Goal: Task Accomplishment & Management: Manage account settings

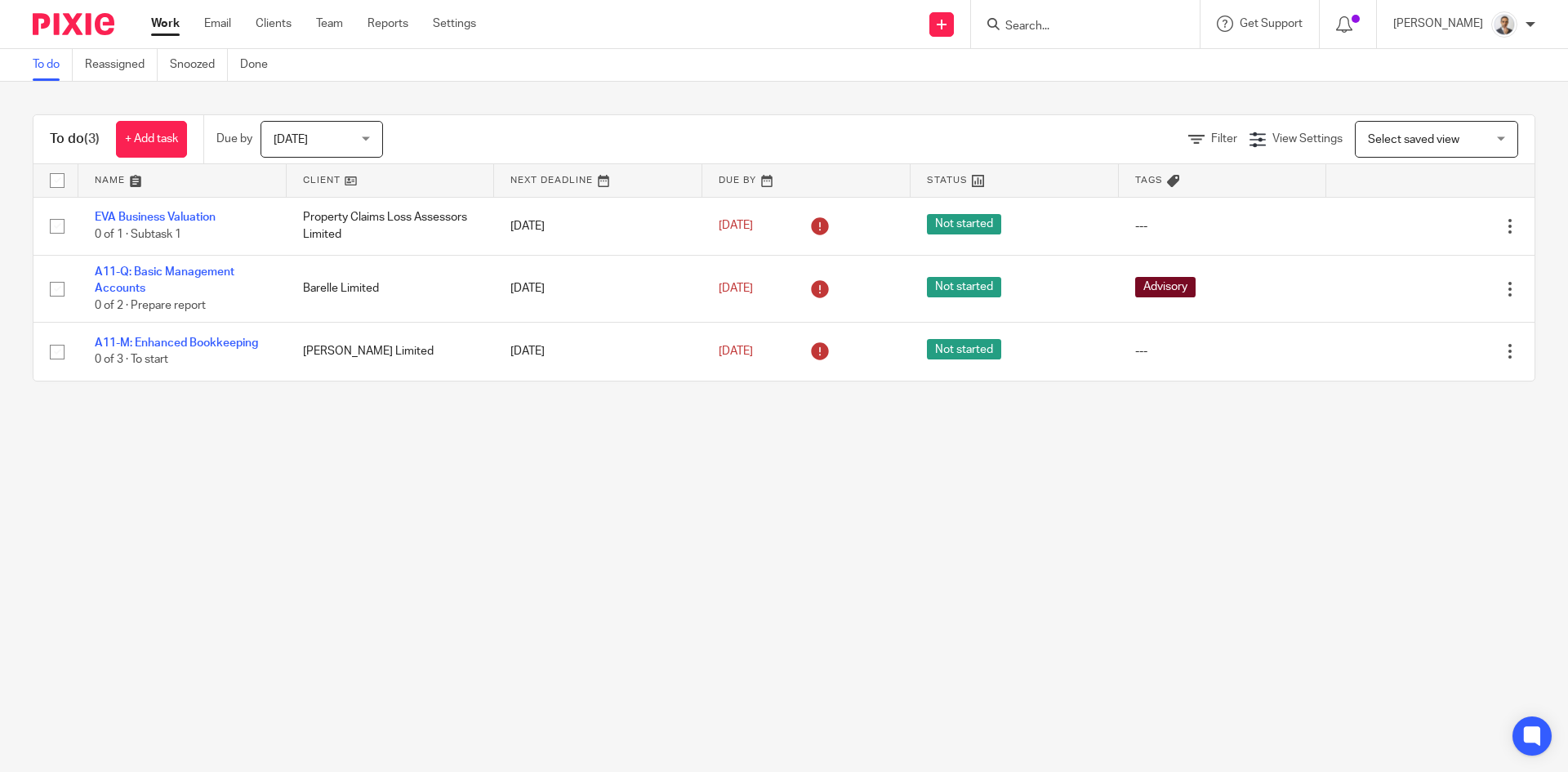
click at [319, 131] on span "[DATE]" at bounding box center [317, 139] width 87 height 35
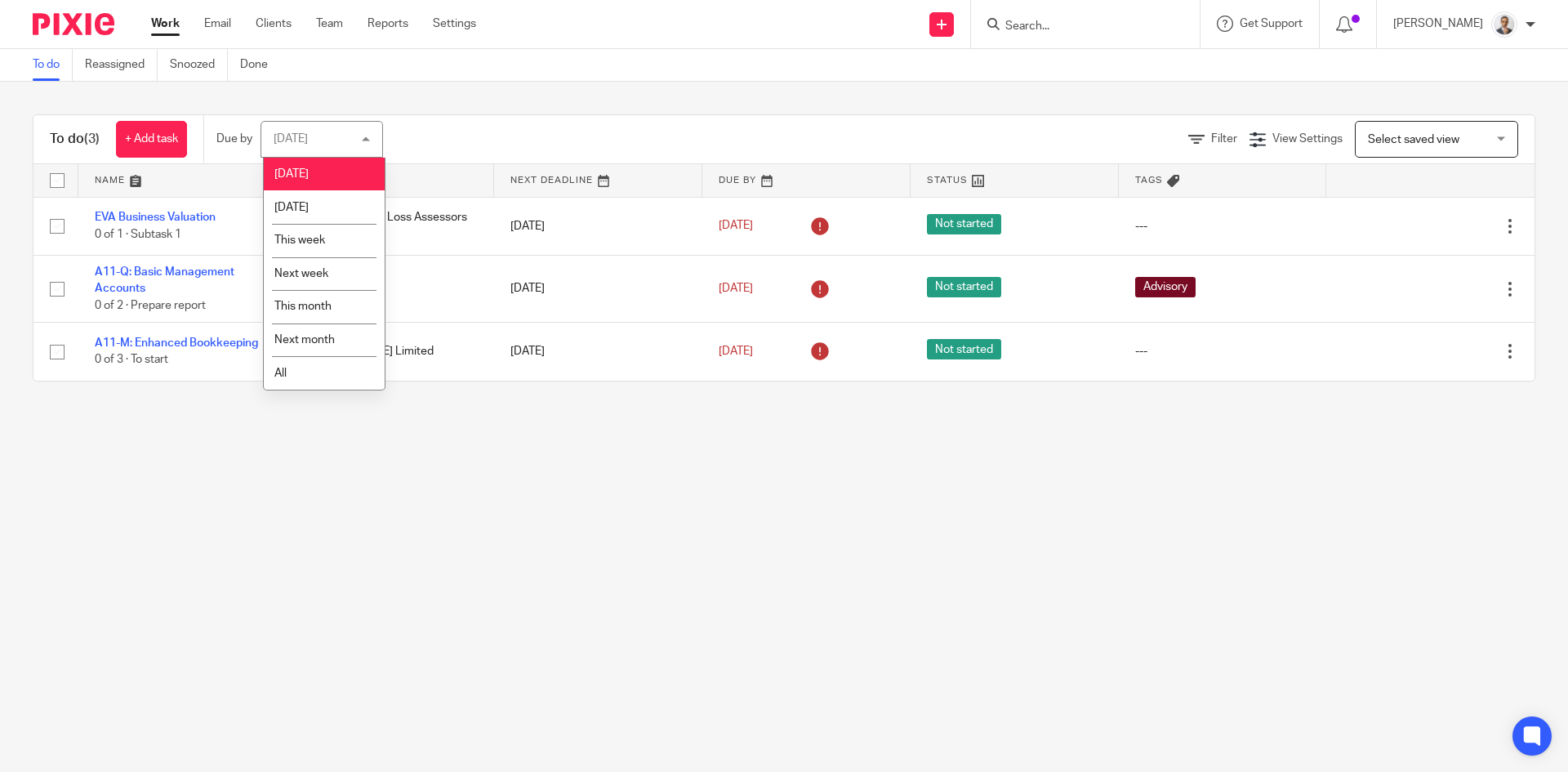
click at [319, 131] on div "[DATE] [DATE]" at bounding box center [321, 140] width 122 height 37
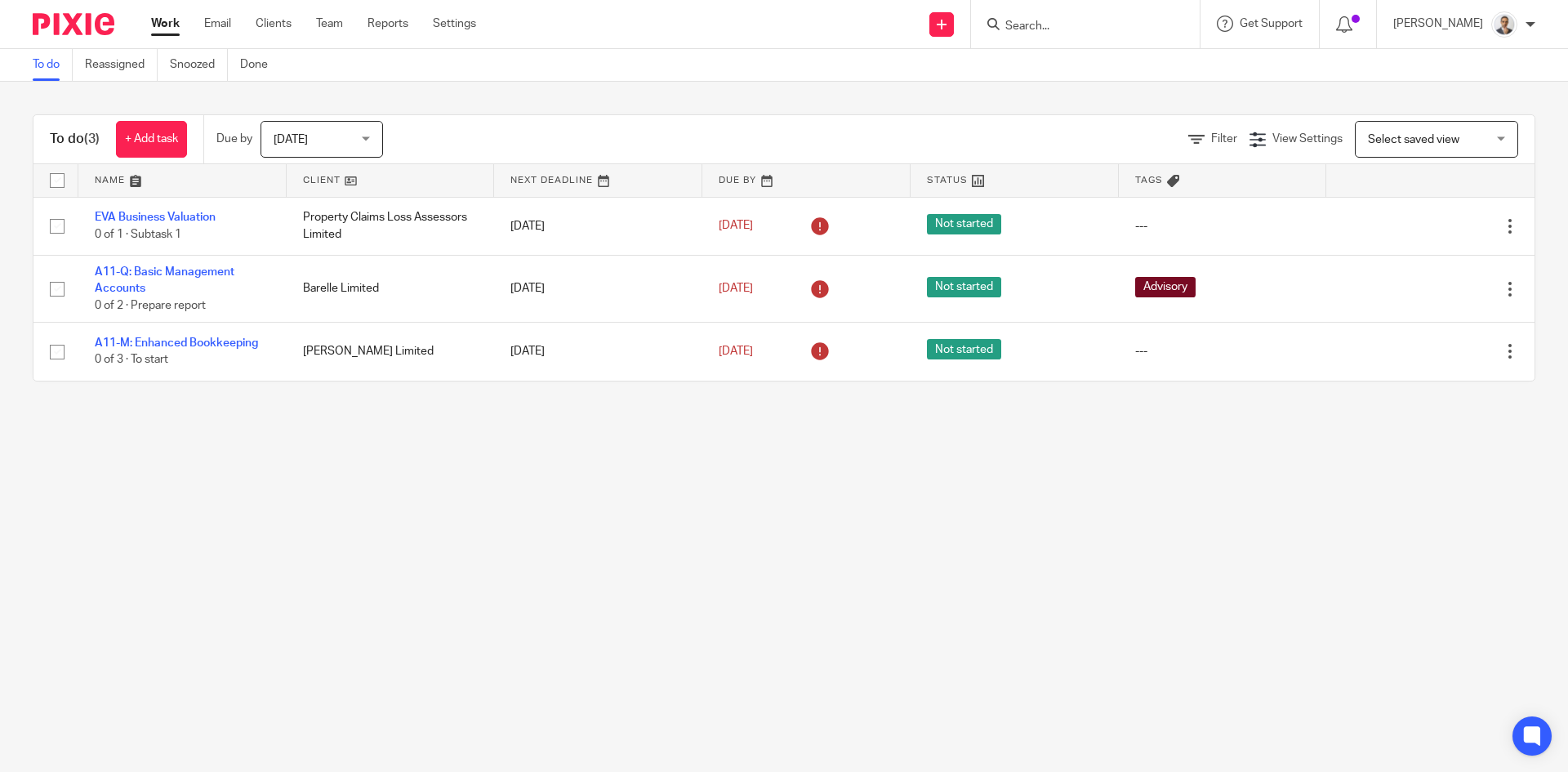
click at [319, 131] on span "[DATE]" at bounding box center [317, 139] width 87 height 35
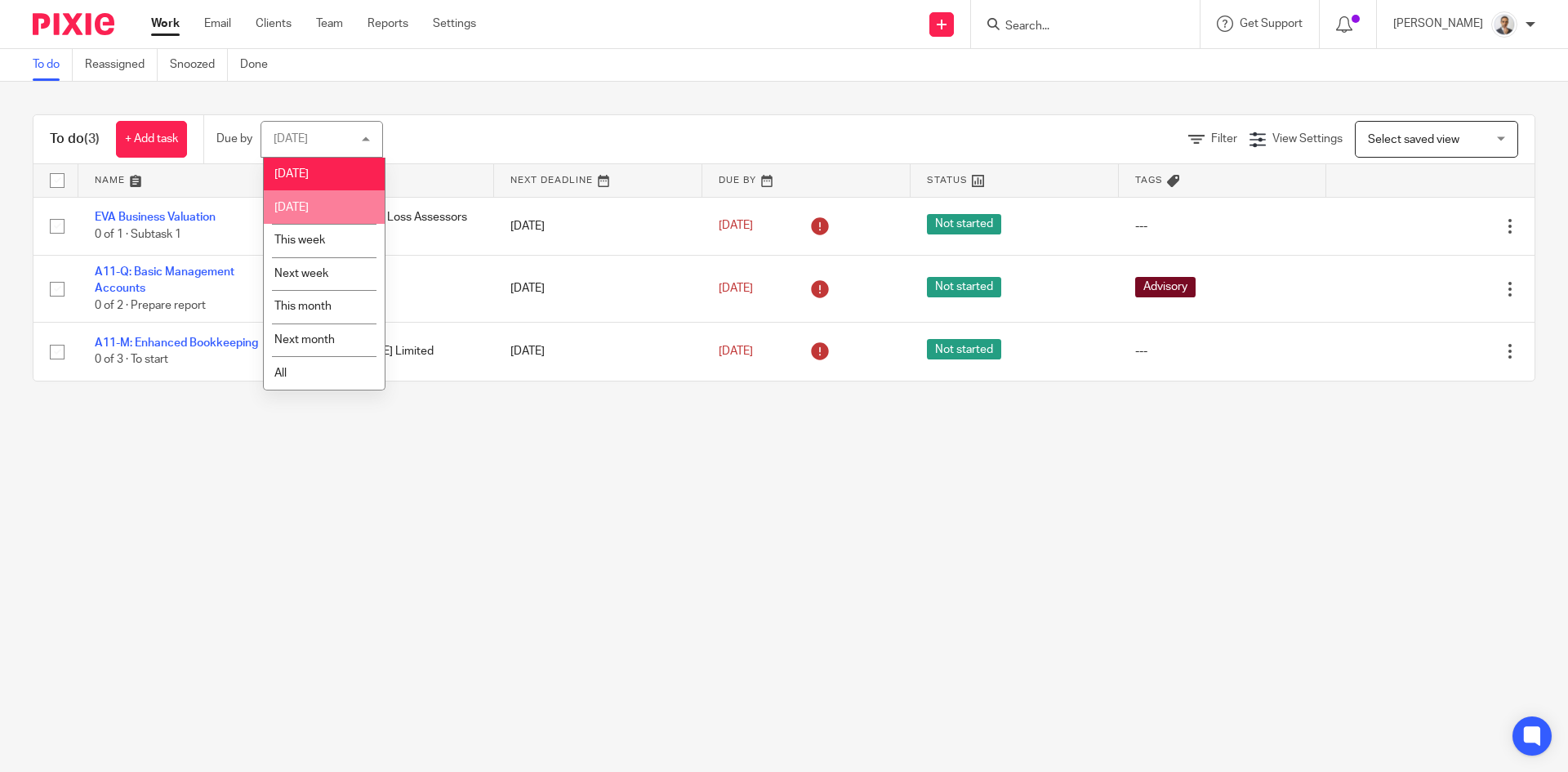
click at [303, 199] on li "[DATE]" at bounding box center [324, 207] width 121 height 34
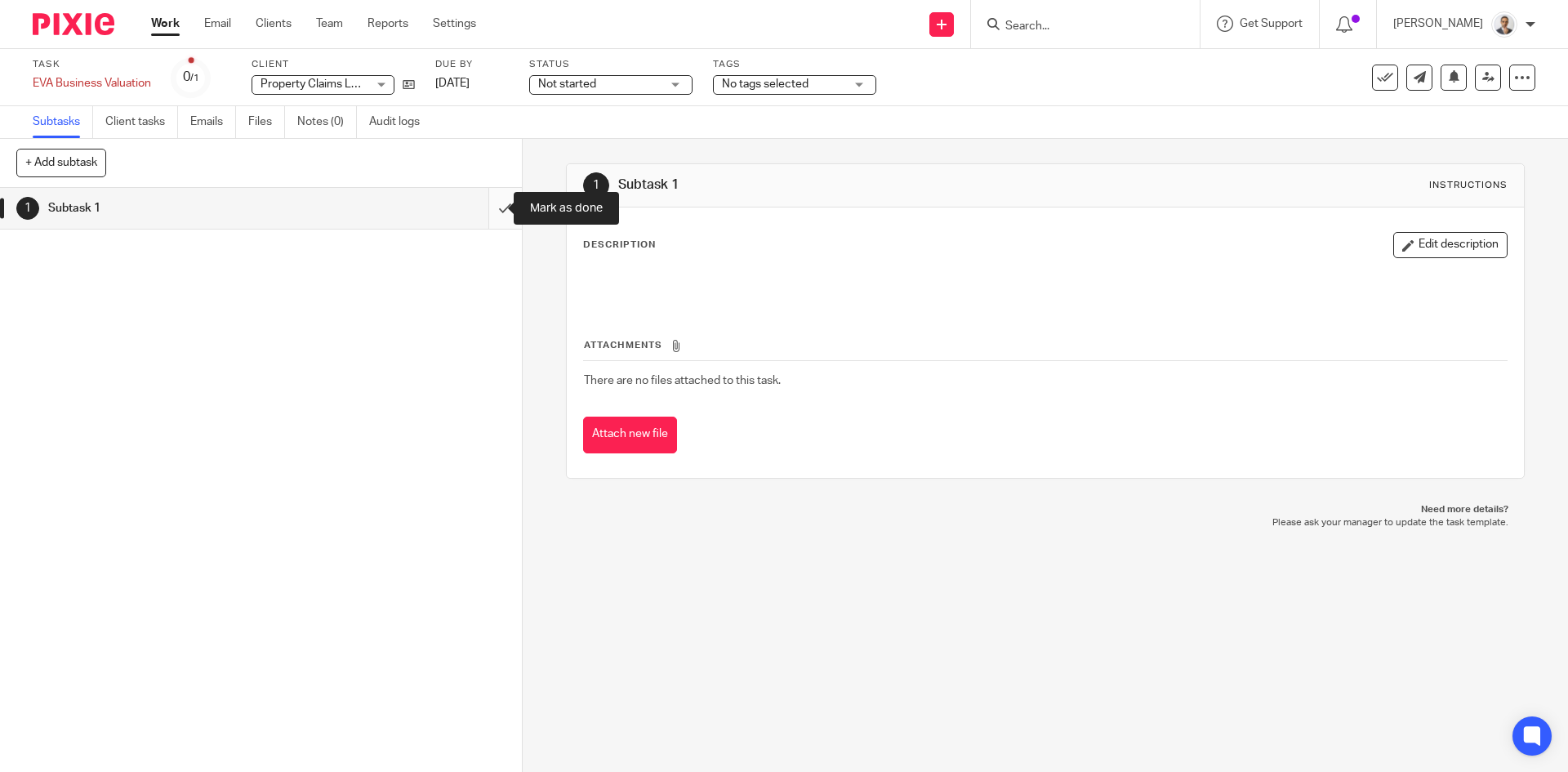
click at [498, 218] on input "submit" at bounding box center [261, 208] width 522 height 41
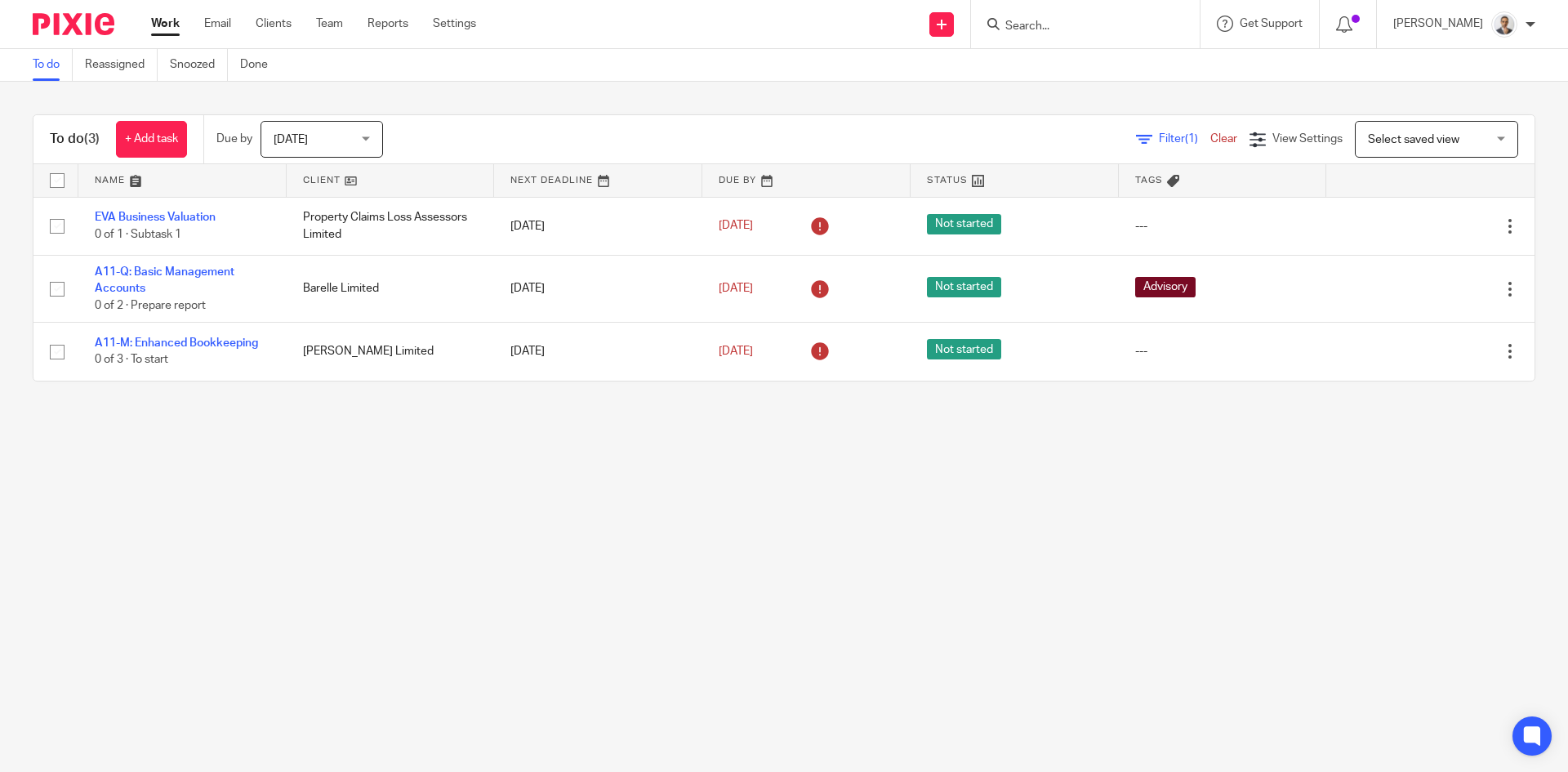
click at [311, 148] on span "Tomorrow" at bounding box center [317, 139] width 87 height 35
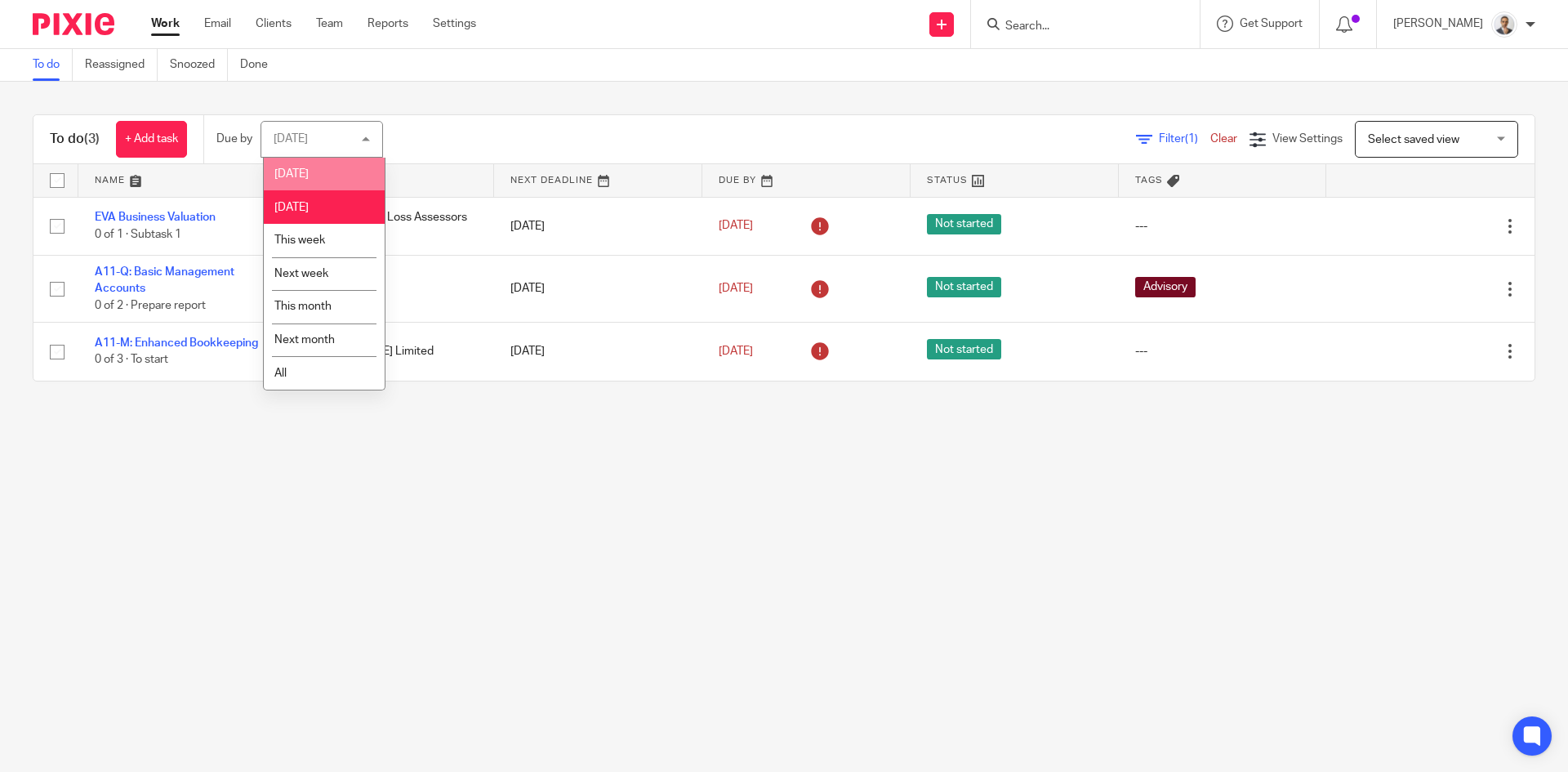
click at [311, 184] on li "Today" at bounding box center [324, 174] width 121 height 34
